Goal: Navigation & Orientation: Go to known website

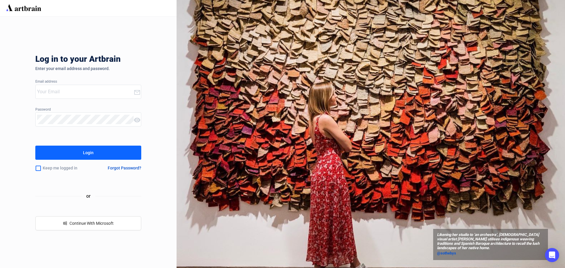
type input "sheldon@enlistedauctions.com"
click at [72, 147] on button "Login" at bounding box center [88, 153] width 106 height 14
